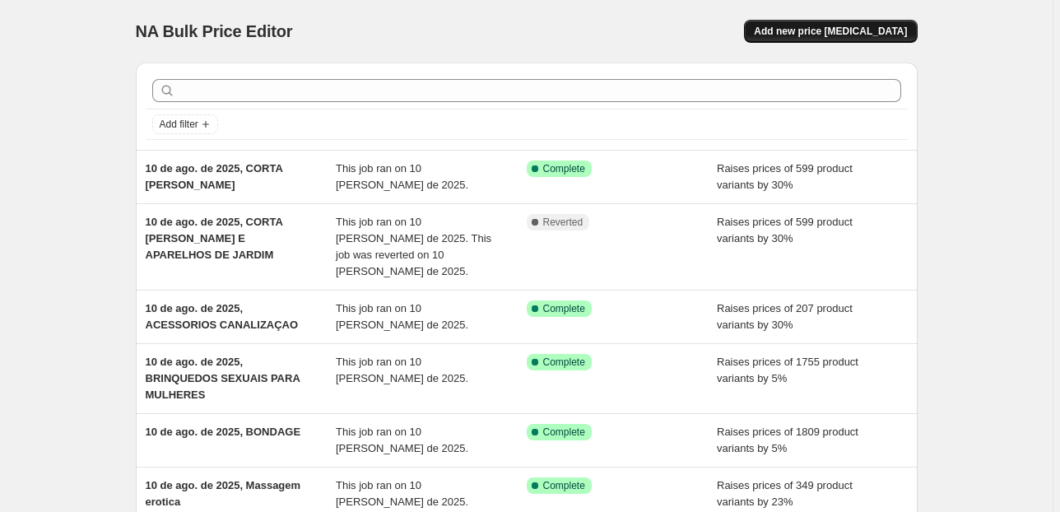
click at [833, 36] on span "Add new price [MEDICAL_DATA]" at bounding box center [830, 31] width 153 height 13
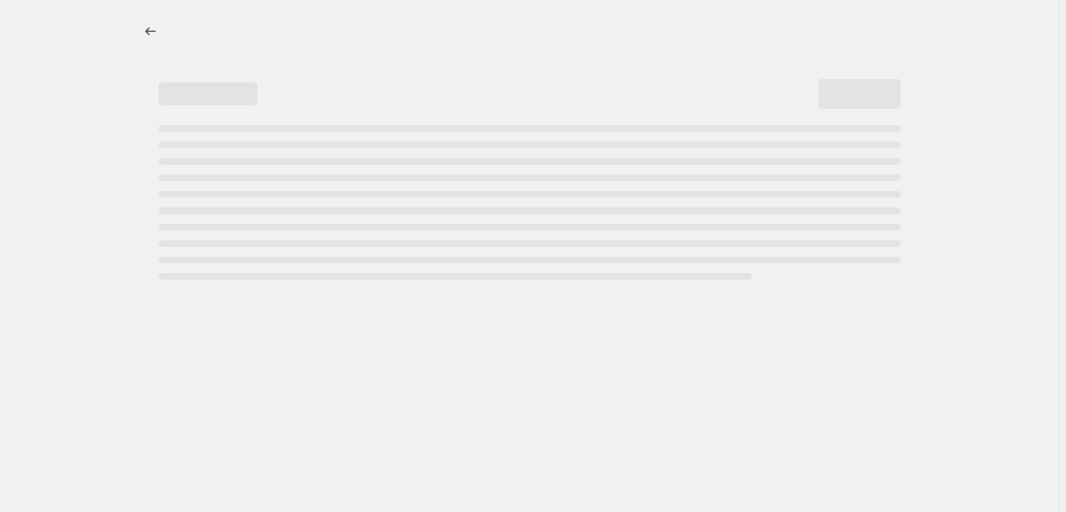
select select "percentage"
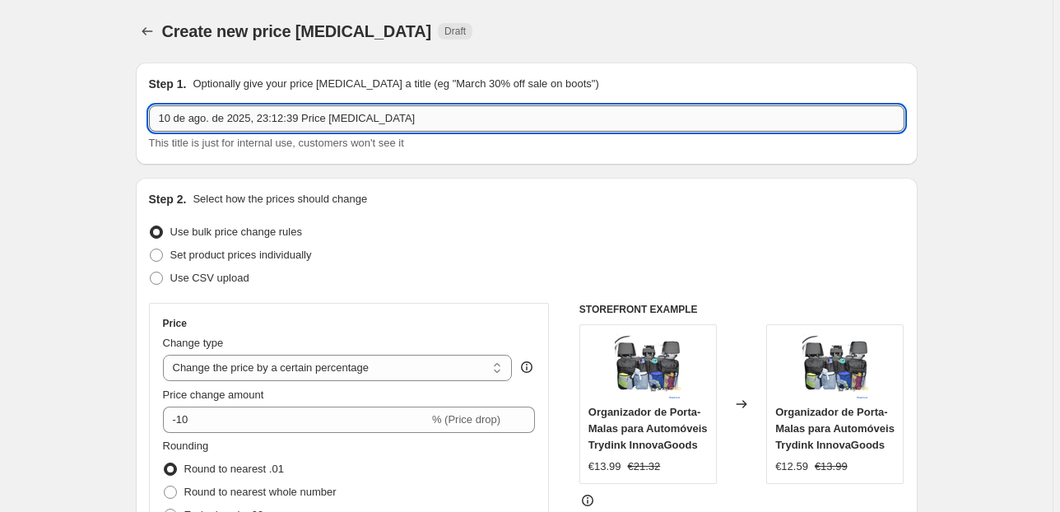
drag, startPoint x: 420, startPoint y: 118, endPoint x: 266, endPoint y: 123, distance: 153.9
click at [266, 123] on input "10 de ago. de 2025, 23:12:39 Price [MEDICAL_DATA]" at bounding box center [526, 118] width 755 height 26
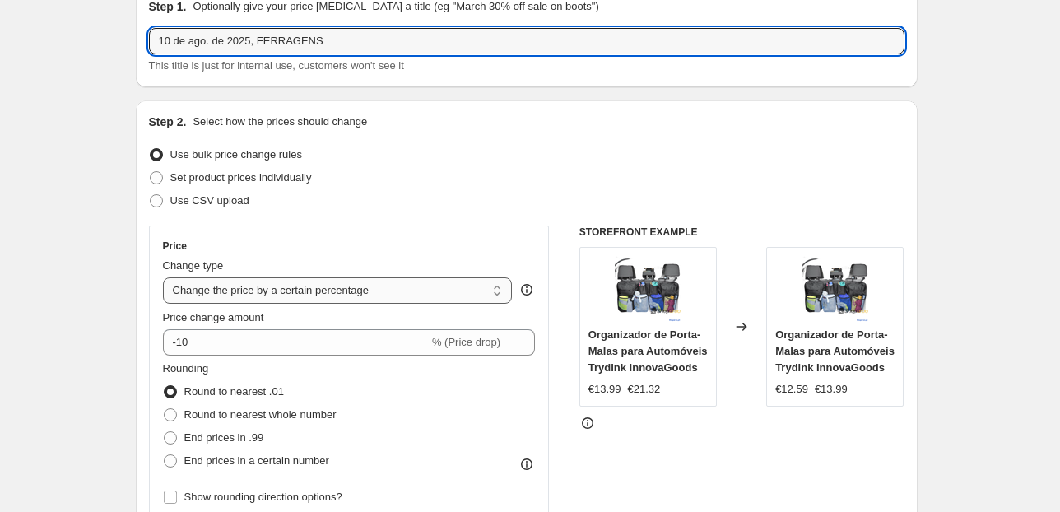
scroll to position [197, 0]
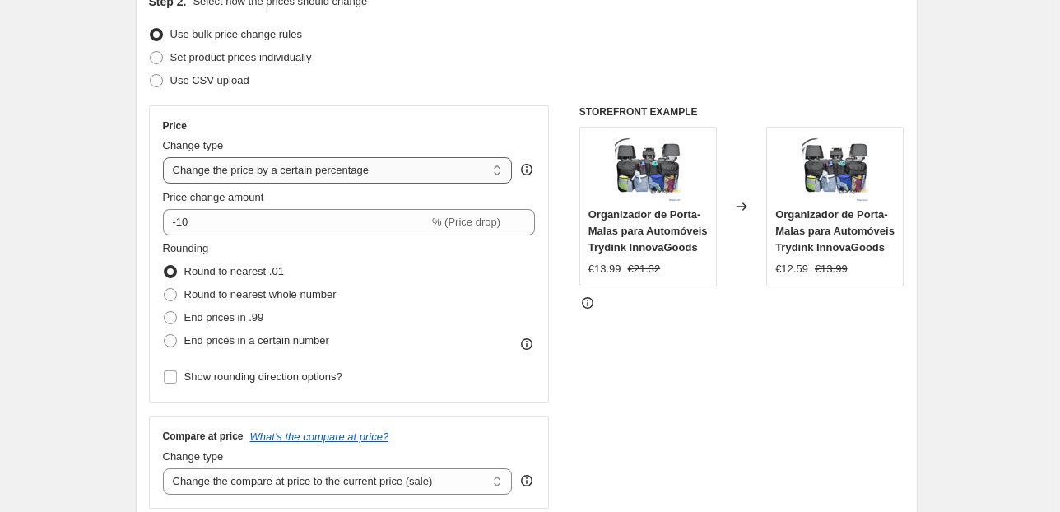
type input "10 de ago. de 2025, FERRAGENS"
click at [340, 168] on select "Change the price to a certain amount Change the price by a certain amount Chang…" at bounding box center [338, 170] width 350 height 26
click at [387, 134] on div "Price Change type Change the price to a certain amount Change the price by a ce…" at bounding box center [349, 253] width 373 height 269
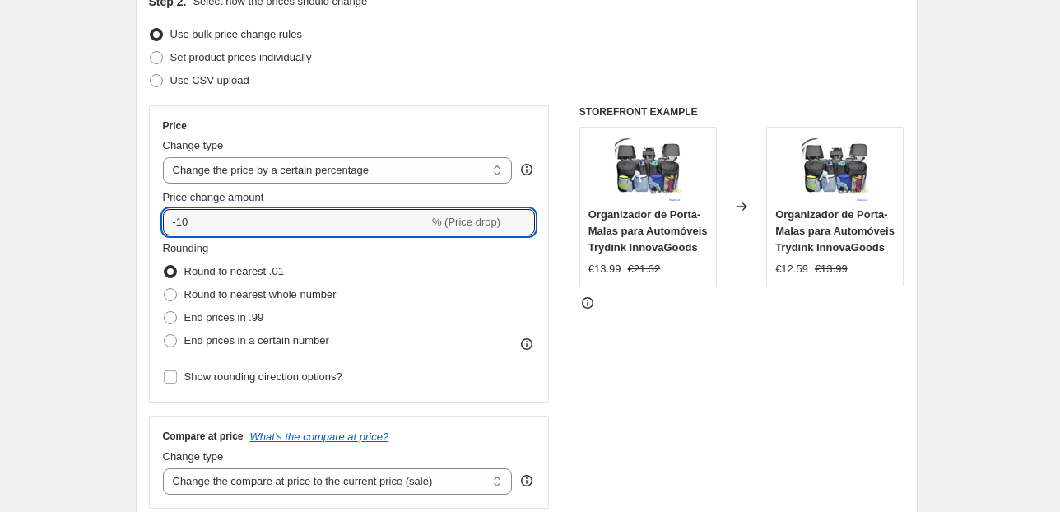
drag, startPoint x: 287, startPoint y: 221, endPoint x: 79, endPoint y: 234, distance: 208.6
type input "30"
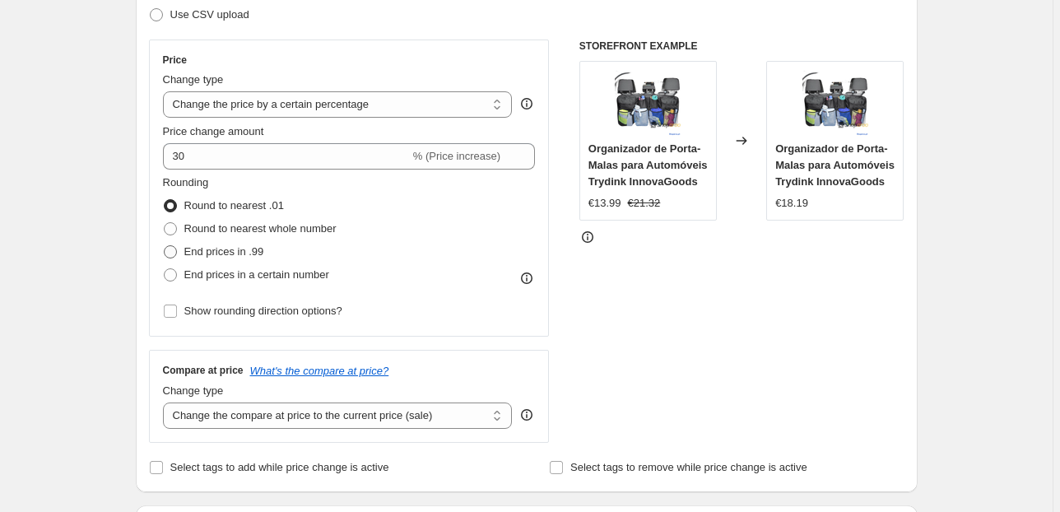
click at [181, 250] on label "End prices in .99" at bounding box center [213, 251] width 101 height 23
click at [165, 246] on input "End prices in .99" at bounding box center [164, 245] width 1 height 1
radio input "true"
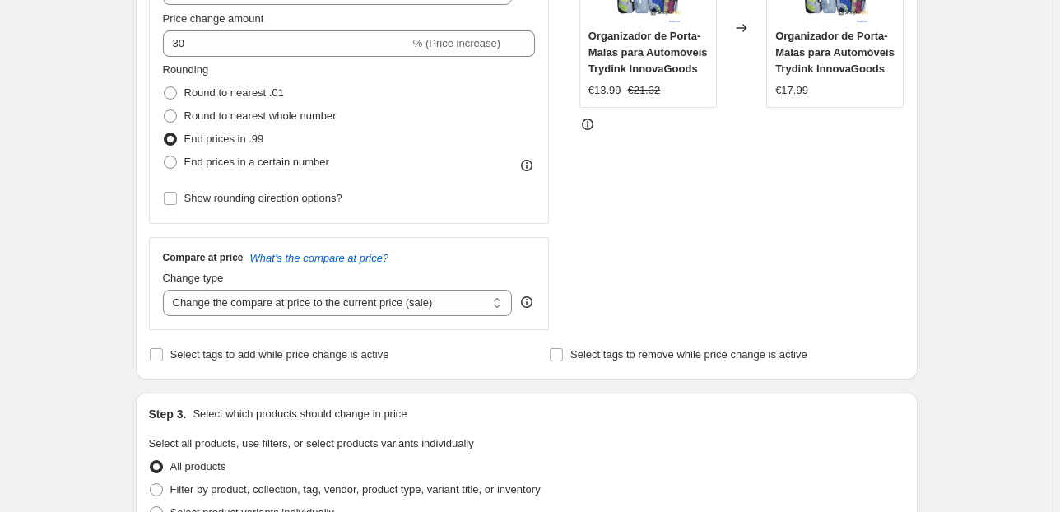
scroll to position [395, 0]
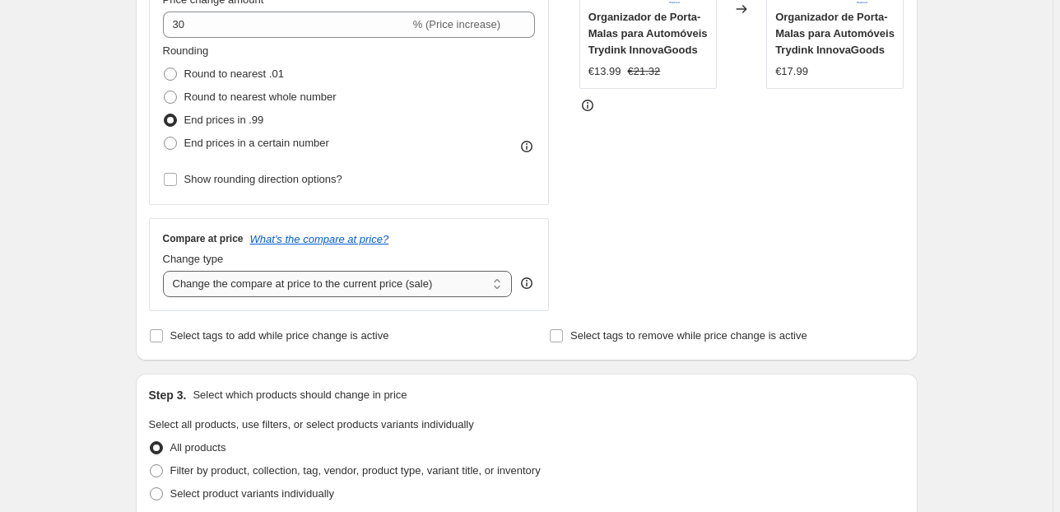
drag, startPoint x: 378, startPoint y: 276, endPoint x: 384, endPoint y: 283, distance: 8.7
click at [378, 276] on select "Change the compare at price to the current price (sale) Change the compare at p…" at bounding box center [338, 284] width 350 height 26
select select "pp"
click at [165, 271] on select "Change the compare at price to the current price (sale) Change the compare at p…" at bounding box center [338, 284] width 350 height 26
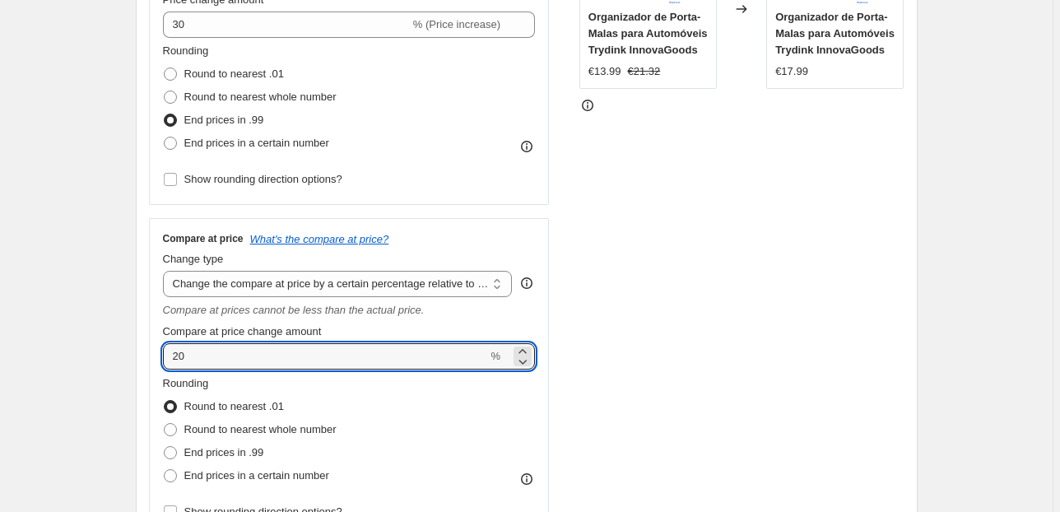
drag, startPoint x: 201, startPoint y: 358, endPoint x: 109, endPoint y: 356, distance: 91.3
type input "100"
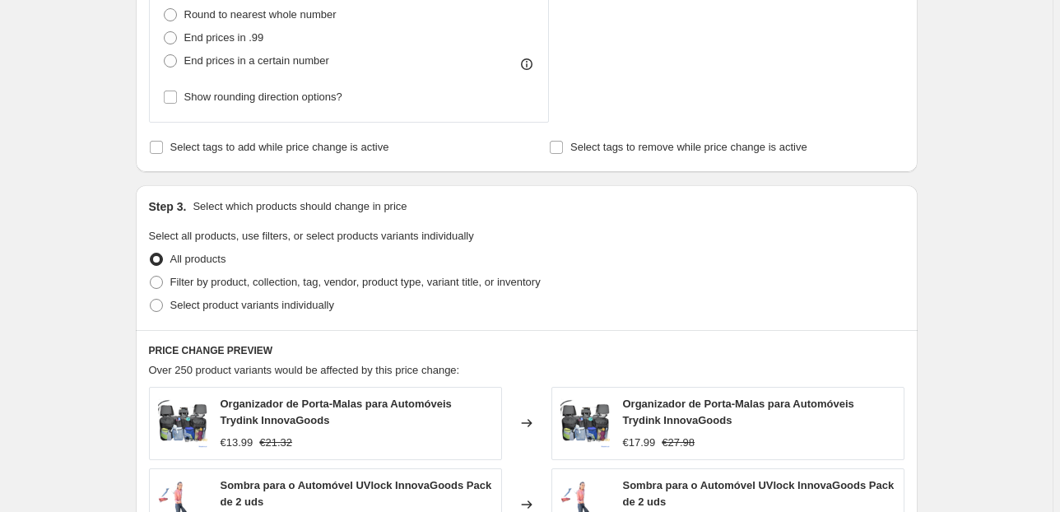
scroll to position [856, 0]
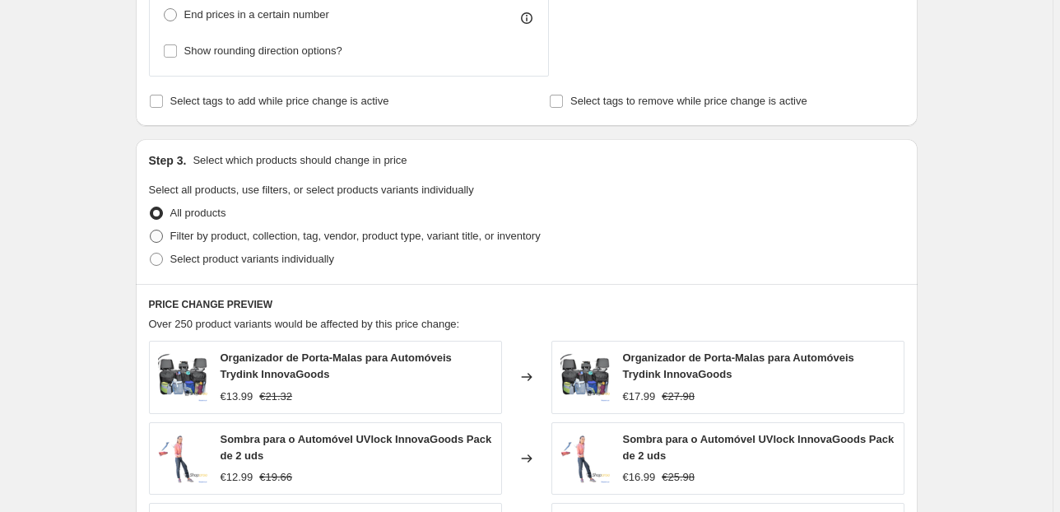
click at [204, 237] on span "Filter by product, collection, tag, vendor, product type, variant title, or inv…" at bounding box center [355, 236] width 370 height 12
click at [151, 230] on input "Filter by product, collection, tag, vendor, product type, variant title, or inv…" at bounding box center [150, 230] width 1 height 1
radio input "true"
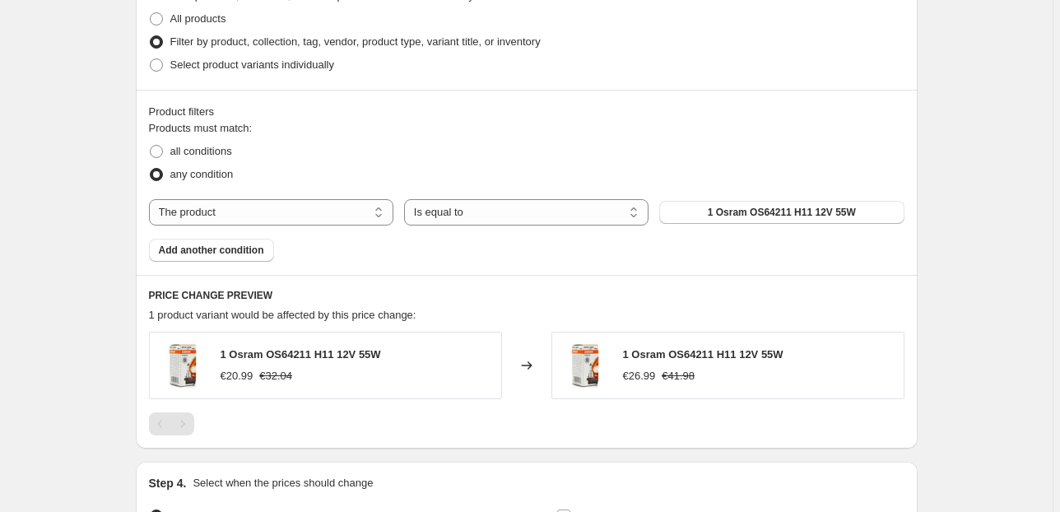
scroll to position [1053, 0]
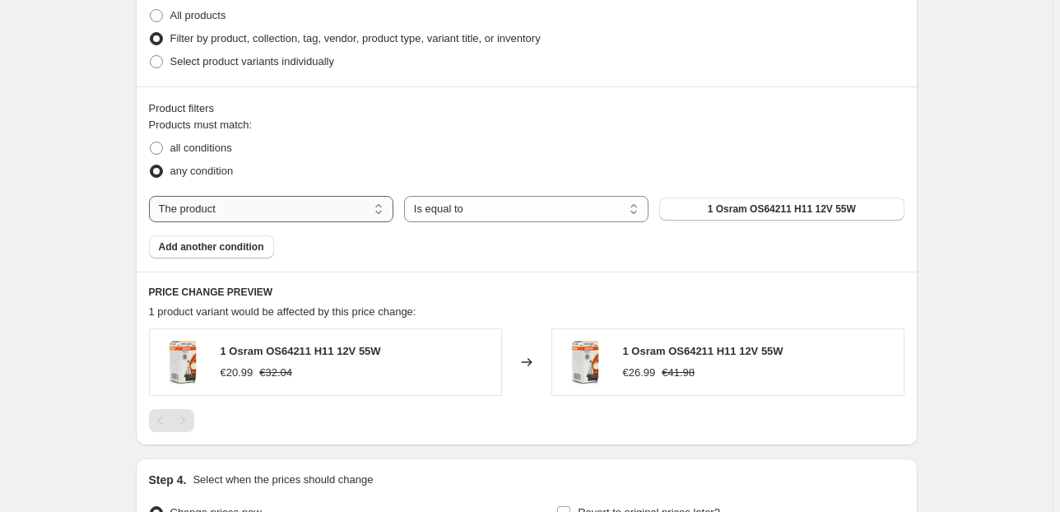
click at [302, 211] on select "The product The product's collection The product's vendor The product's status …" at bounding box center [271, 209] width 244 height 26
select select "collection"
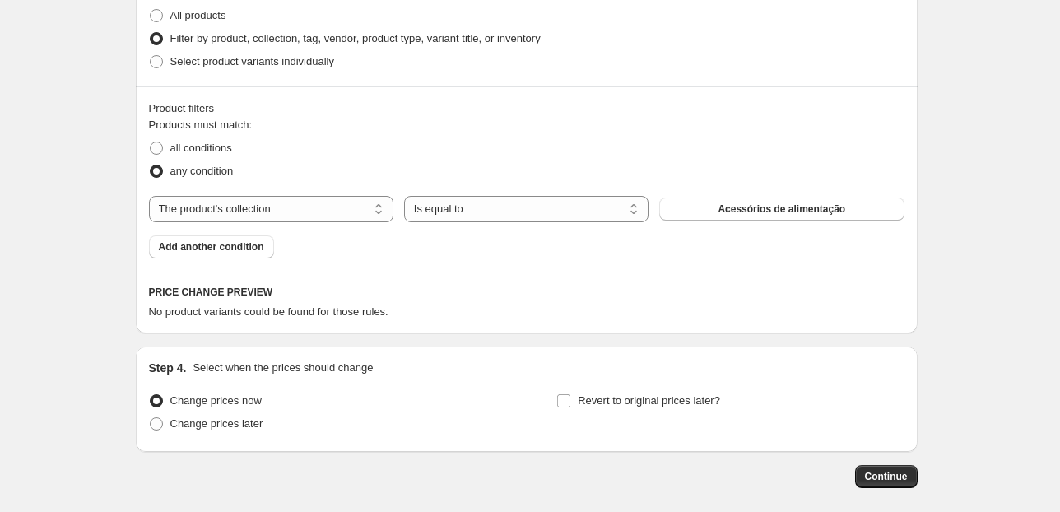
click at [723, 202] on span "Acessórios de alimentação" at bounding box center [781, 208] width 128 height 13
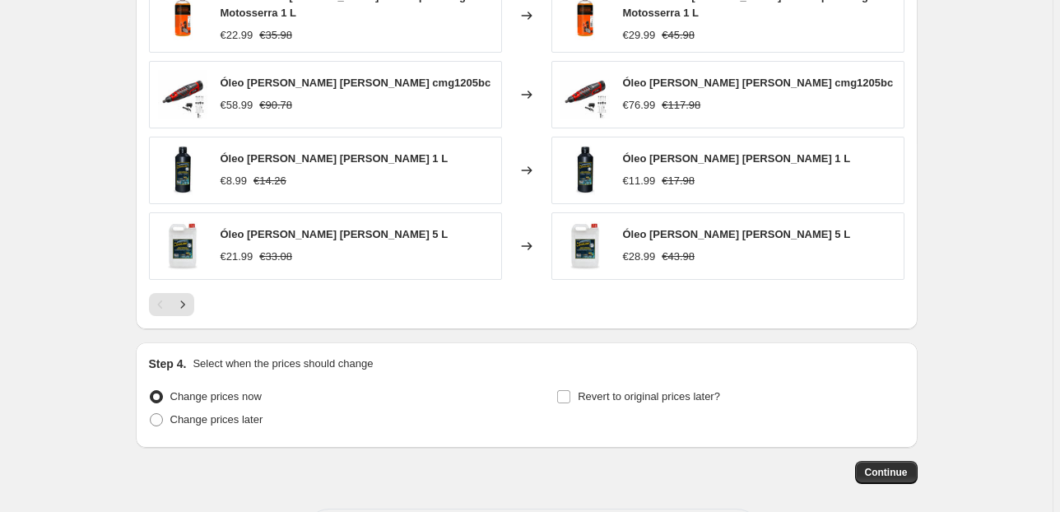
scroll to position [1547, 0]
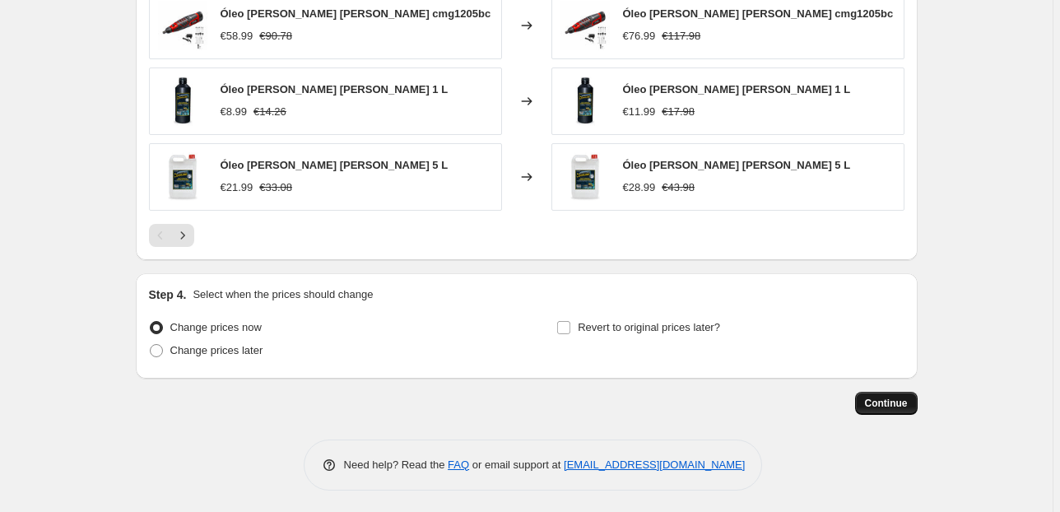
click at [880, 398] on span "Continue" at bounding box center [886, 403] width 43 height 13
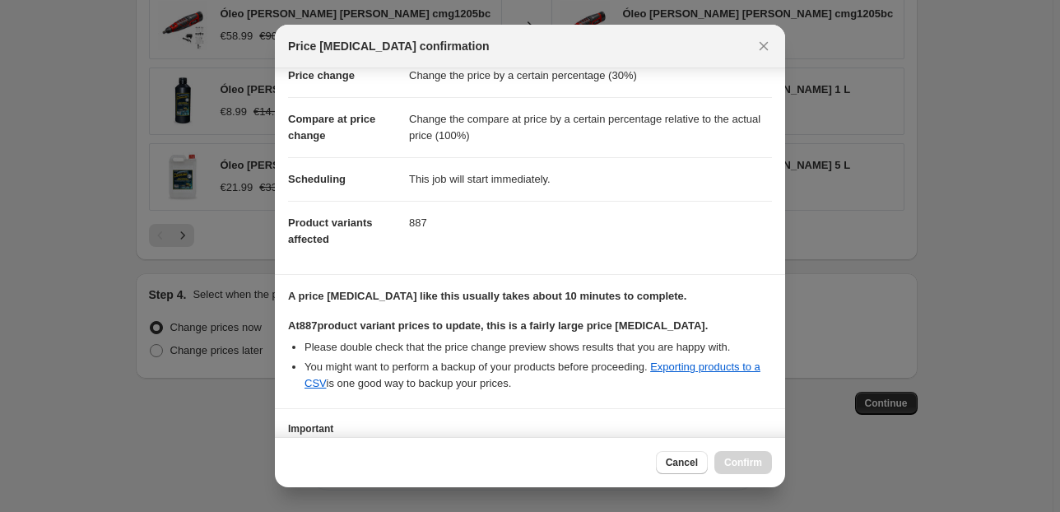
scroll to position [168, 0]
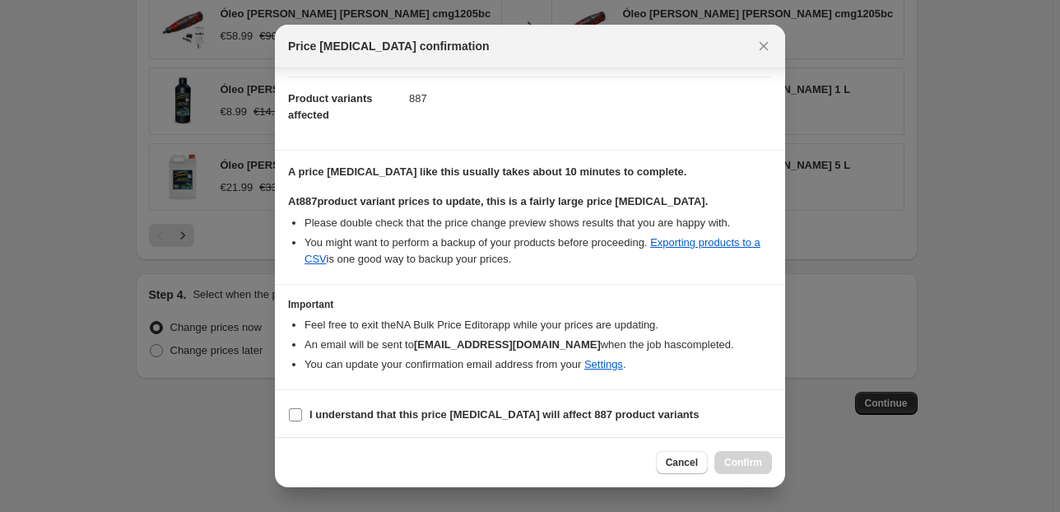
click at [339, 414] on b "I understand that this price [MEDICAL_DATA] will affect 887 product variants" at bounding box center [503, 414] width 389 height 12
click at [302, 414] on input "I understand that this price [MEDICAL_DATA] will affect 887 product variants" at bounding box center [295, 414] width 13 height 13
checkbox input "true"
click at [737, 467] on span "Confirm" at bounding box center [743, 462] width 38 height 13
